Goal: Task Accomplishment & Management: Manage account settings

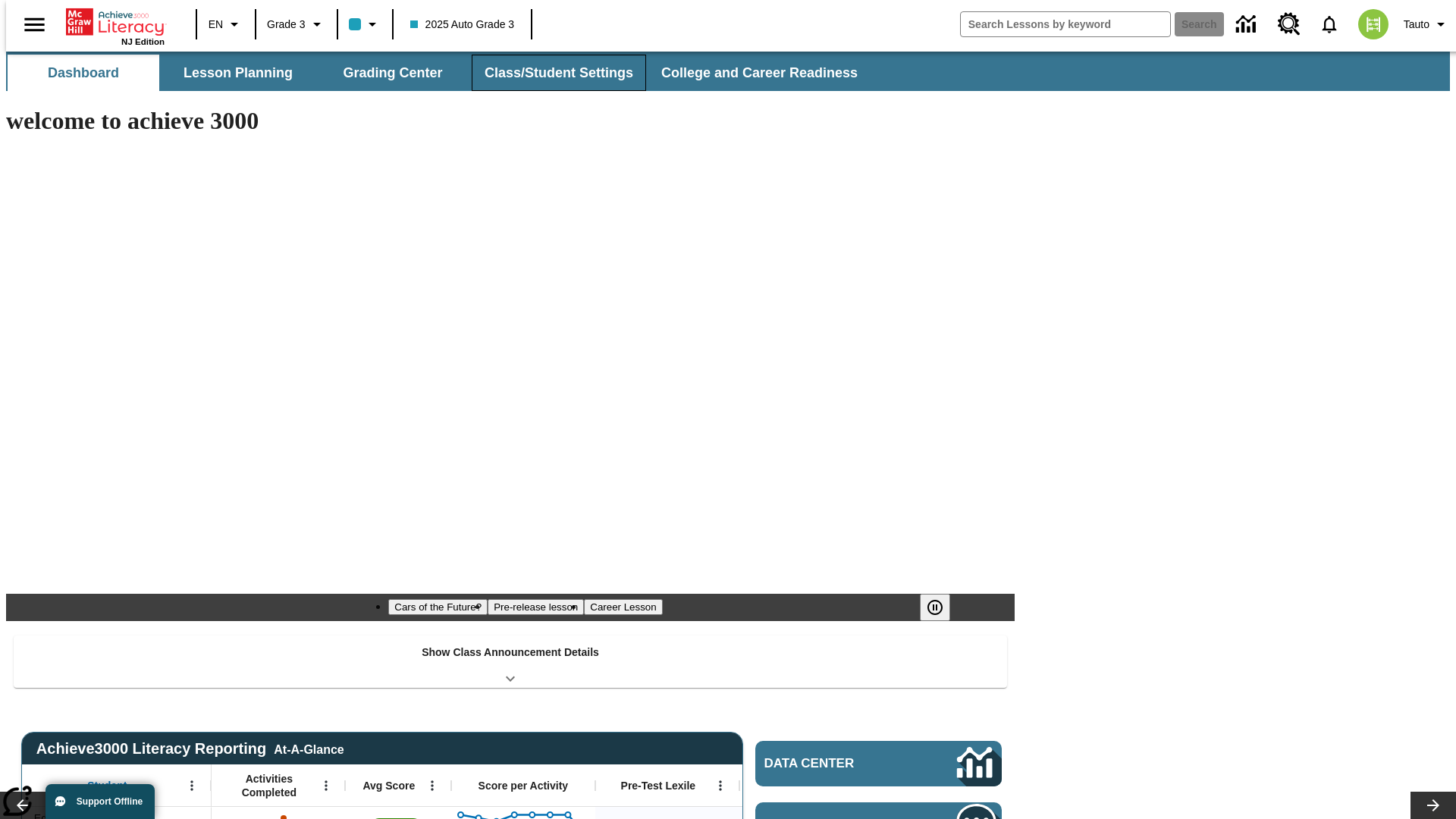
click at [550, 73] on button "Class/Student Settings" at bounding box center [559, 72] width 174 height 37
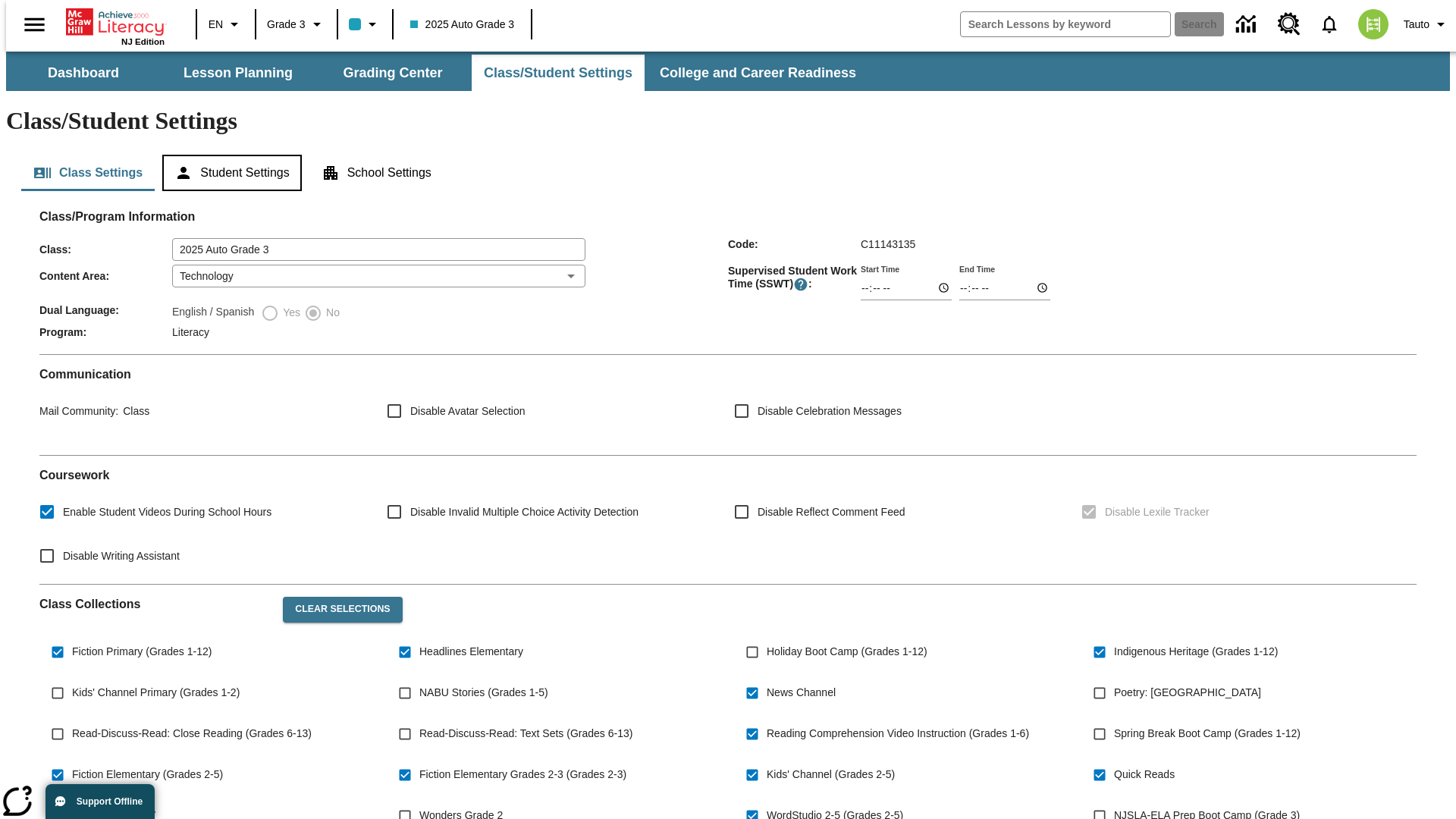
click at [229, 154] on button "Student Settings" at bounding box center [232, 172] width 139 height 37
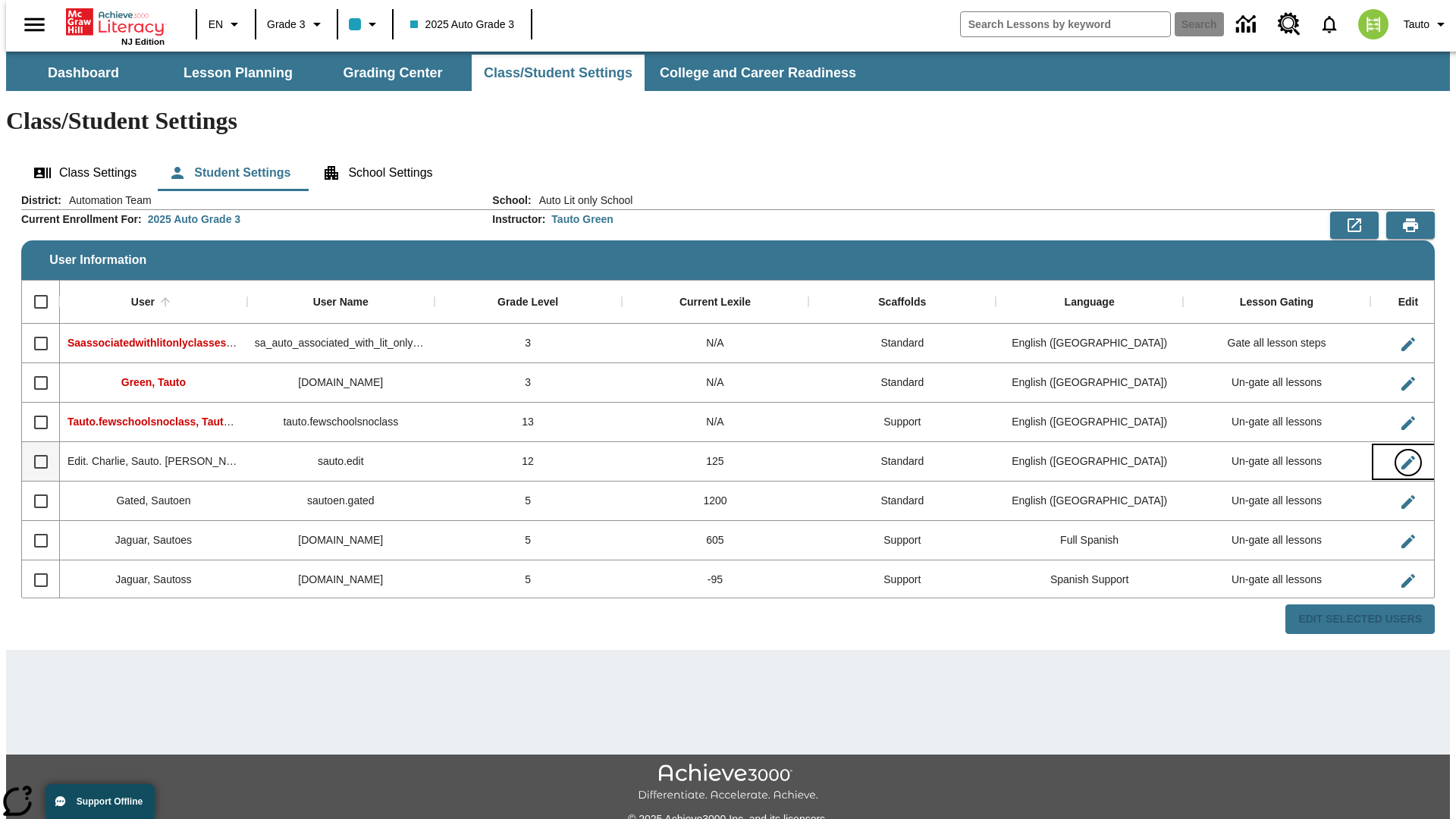
click at [1402, 456] on icon "Edit User" at bounding box center [1408, 462] width 14 height 14
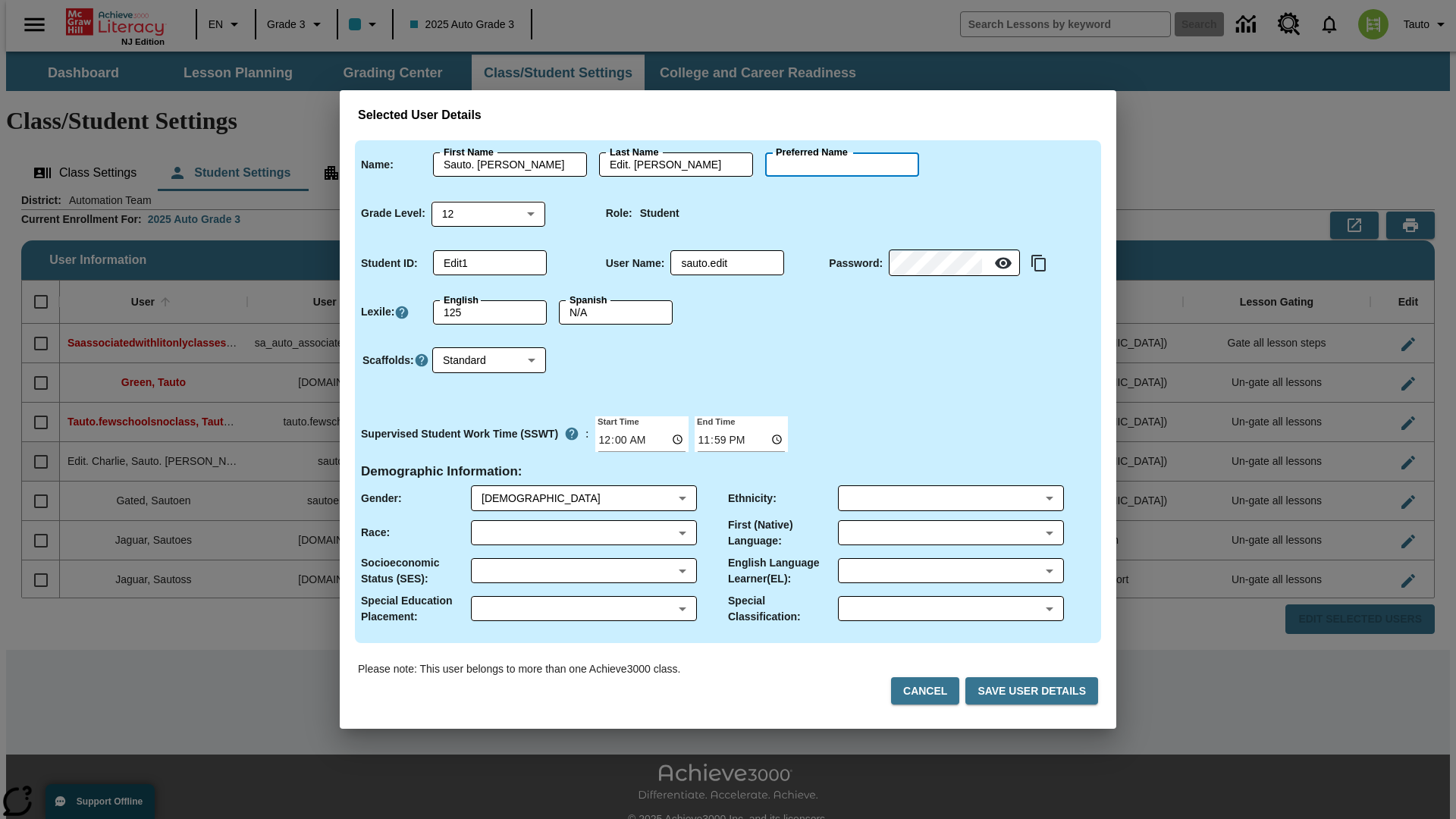
type input "Alysha"
click at [931, 691] on button "Cancel" at bounding box center [924, 691] width 68 height 28
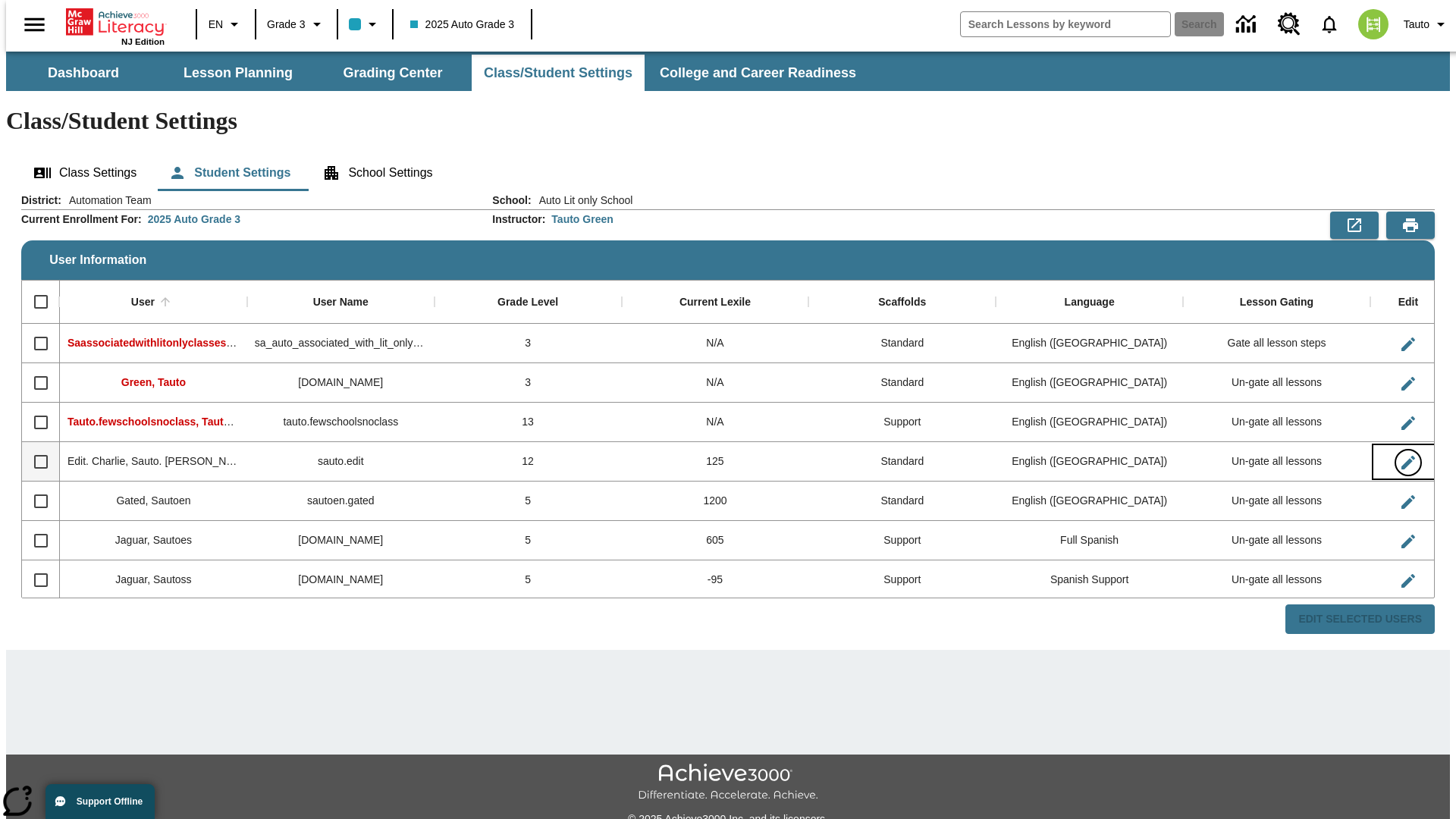
click at [1402, 456] on icon "Edit User" at bounding box center [1408, 462] width 14 height 14
